Goal: Task Accomplishment & Management: Use online tool/utility

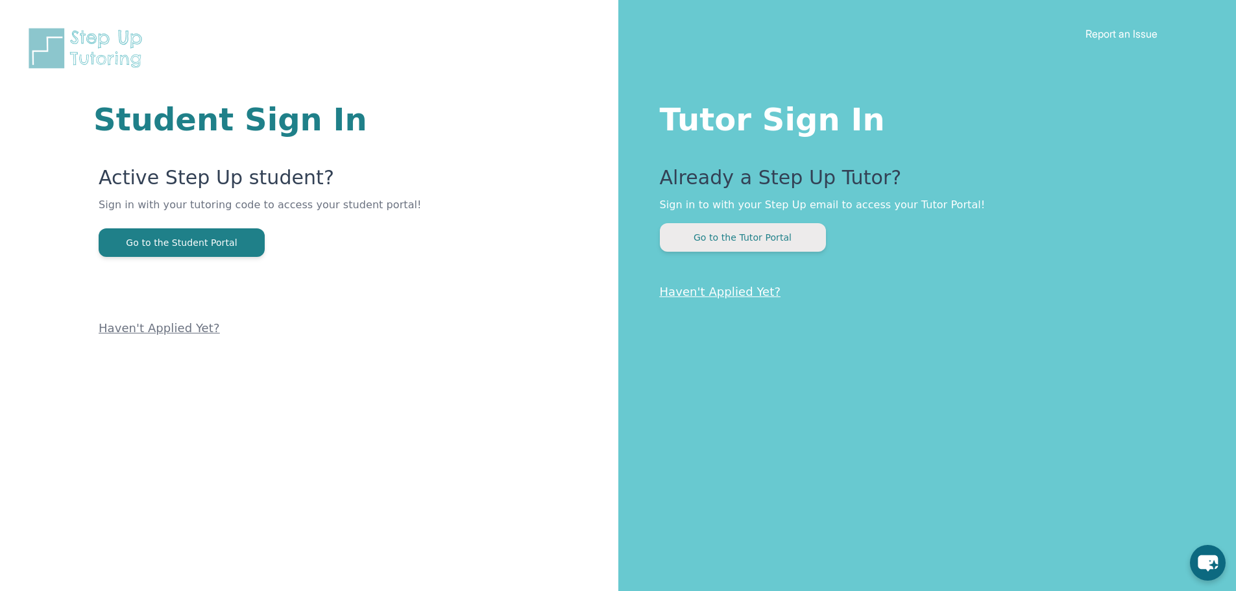
click at [749, 241] on button "Go to the Tutor Portal" at bounding box center [743, 237] width 166 height 29
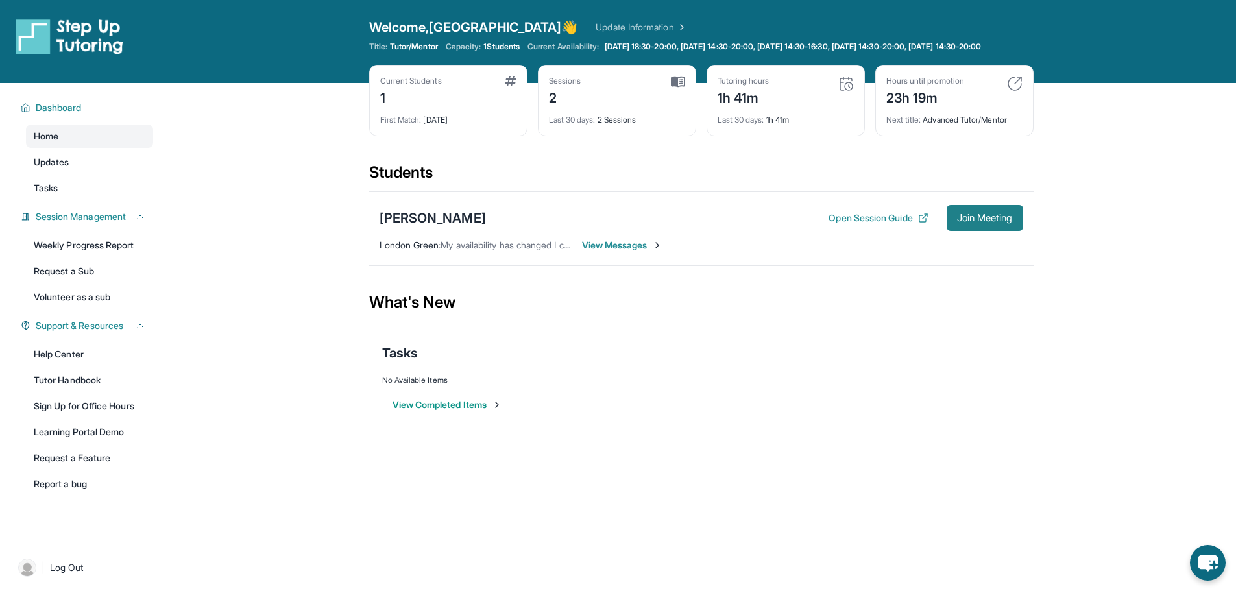
click at [989, 231] on button "Join Meeting" at bounding box center [984, 218] width 77 height 26
